Goal: Task Accomplishment & Management: Use online tool/utility

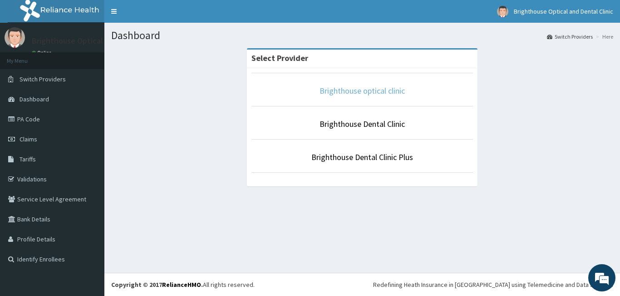
click at [371, 89] on link "Brighthouse optical clinic" at bounding box center [362, 90] width 85 height 10
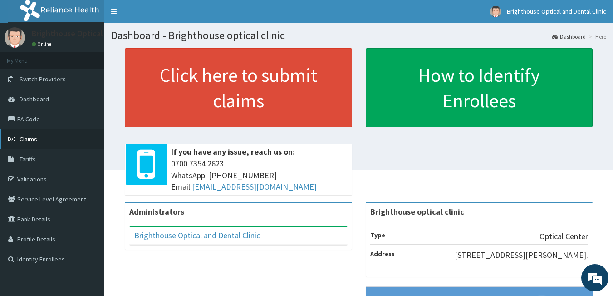
click at [25, 135] on span "Claims" at bounding box center [29, 139] width 18 height 8
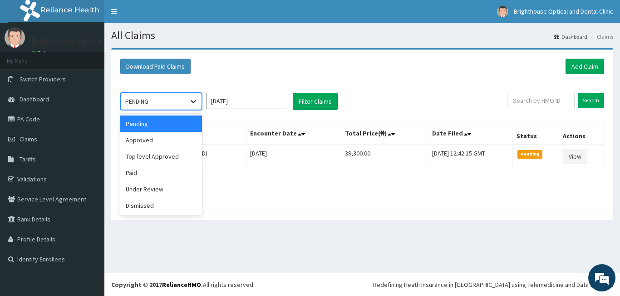
click at [193, 103] on icon at bounding box center [193, 101] width 9 height 9
click at [158, 138] on div "Approved" at bounding box center [161, 140] width 82 height 16
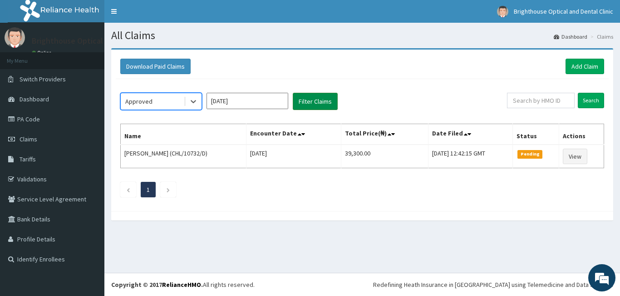
click at [306, 98] on button "Filter Claims" at bounding box center [315, 101] width 45 height 17
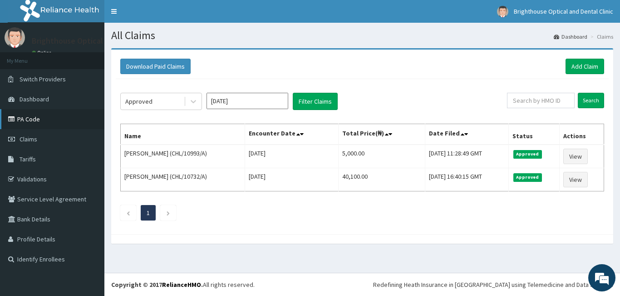
click at [30, 117] on link "PA Code" at bounding box center [52, 119] width 104 height 20
